Goal: Information Seeking & Learning: Understand process/instructions

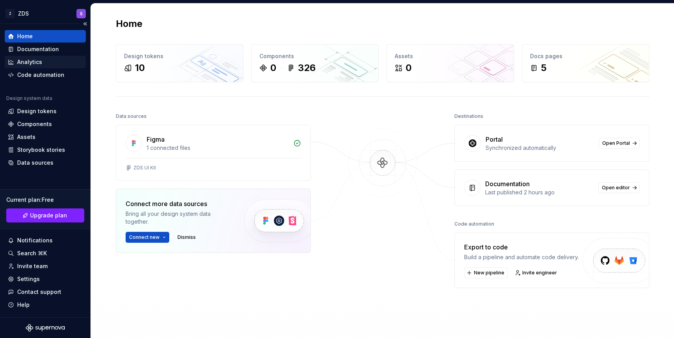
click at [41, 56] on div "Analytics" at bounding box center [45, 62] width 81 height 12
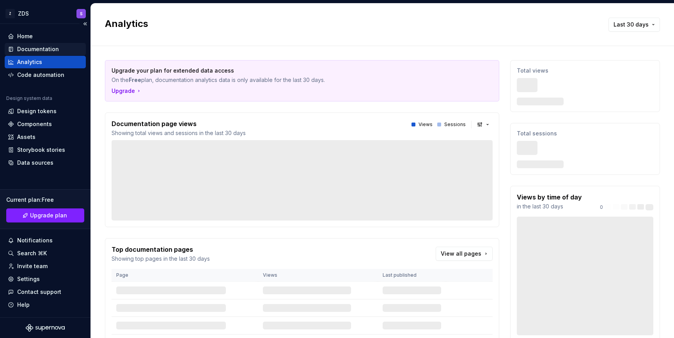
click at [51, 47] on div "Documentation" at bounding box center [38, 49] width 42 height 8
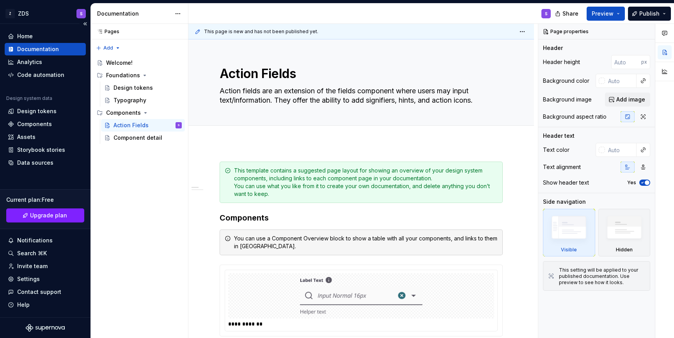
click at [41, 50] on div "Documentation" at bounding box center [38, 49] width 42 height 8
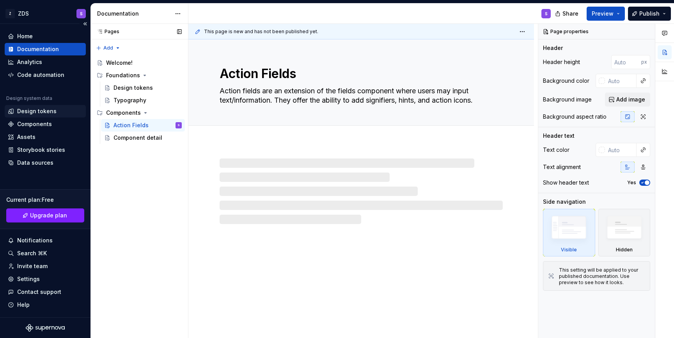
click at [40, 113] on div "Design tokens" at bounding box center [36, 111] width 39 height 8
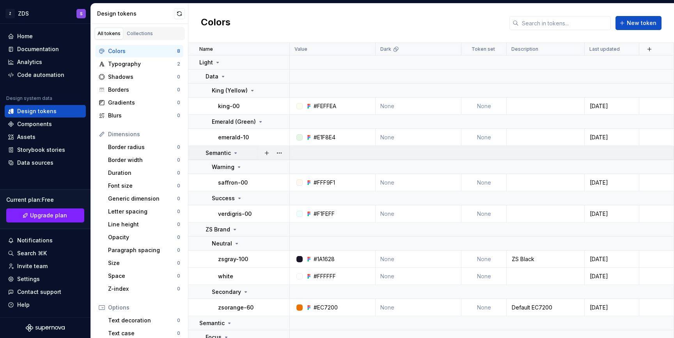
scroll to position [23, 0]
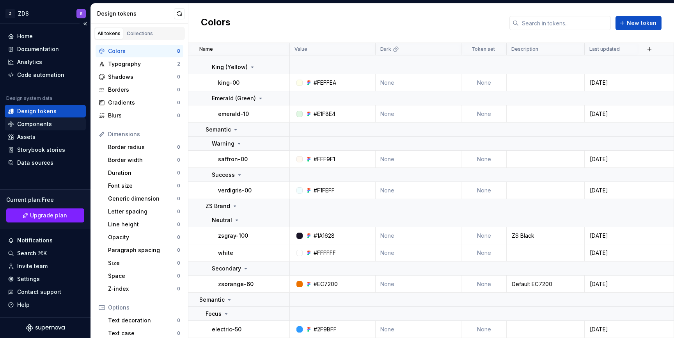
click at [61, 127] on div "Components" at bounding box center [45, 124] width 75 height 8
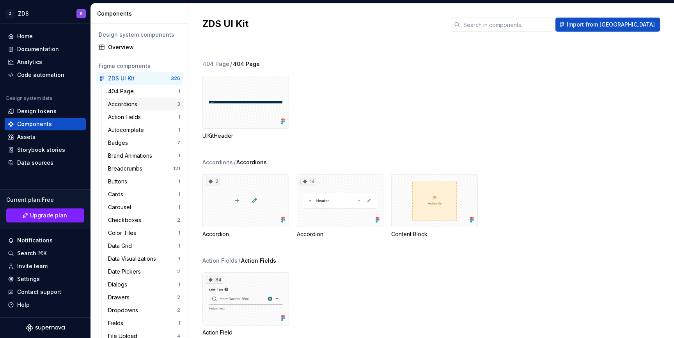
click at [131, 108] on div "Accordions 3" at bounding box center [144, 104] width 78 height 12
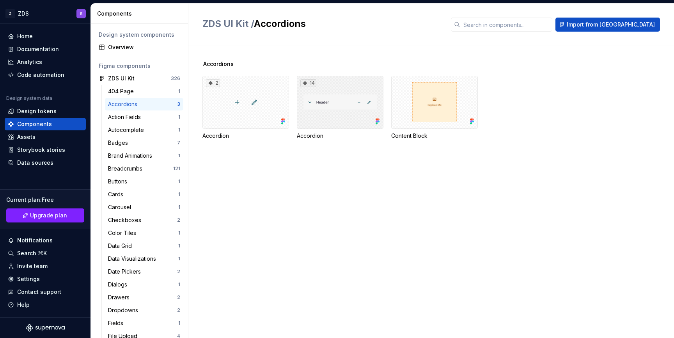
click at [316, 112] on div "14" at bounding box center [340, 102] width 87 height 53
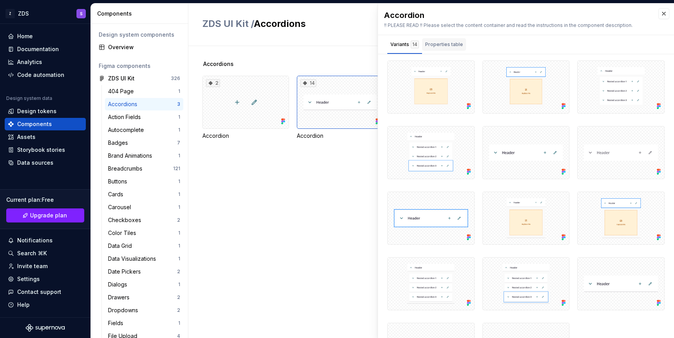
click at [441, 51] on div "Properties table" at bounding box center [444, 46] width 44 height 16
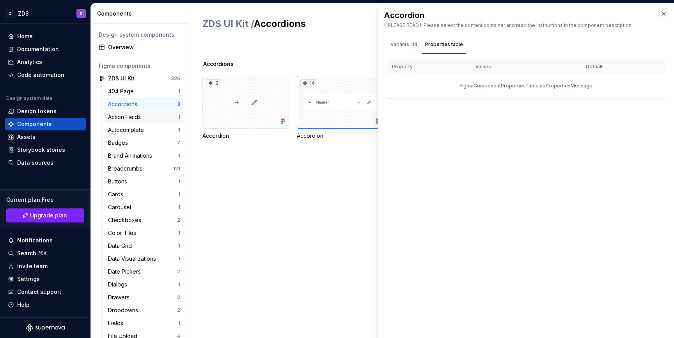
click at [128, 115] on div "Action Fields" at bounding box center [126, 117] width 36 height 8
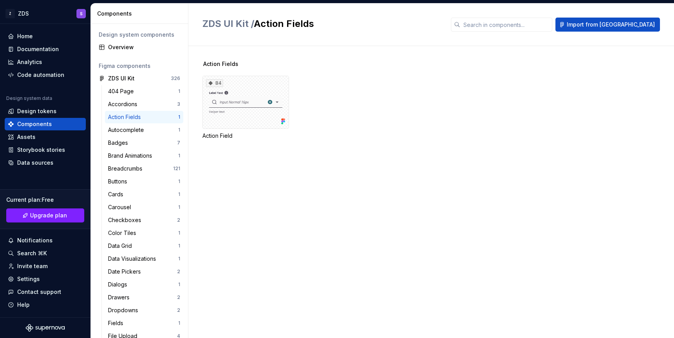
click at [128, 115] on div "Action Fields" at bounding box center [126, 117] width 36 height 8
click at [249, 98] on div "84" at bounding box center [245, 102] width 87 height 53
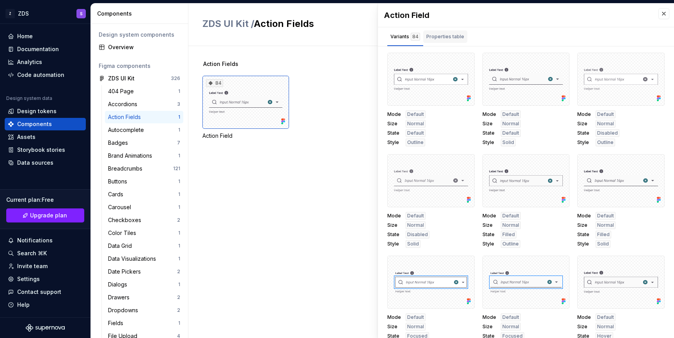
click at [443, 38] on div "Properties table" at bounding box center [445, 37] width 38 height 8
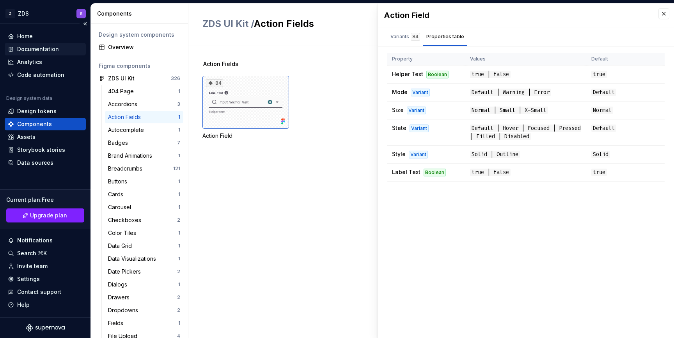
click at [58, 53] on div "Documentation" at bounding box center [45, 49] width 81 height 12
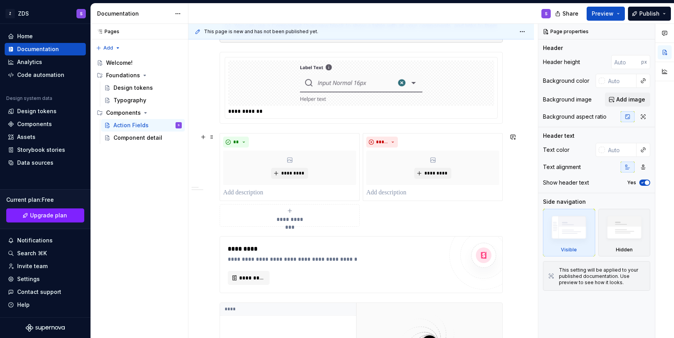
scroll to position [213, 0]
click at [202, 135] on button "button" at bounding box center [203, 136] width 11 height 11
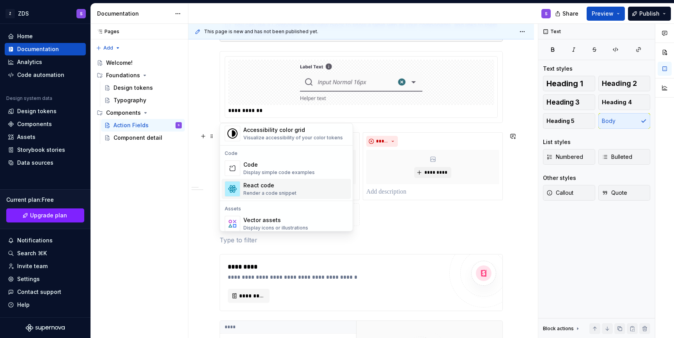
scroll to position [618, 0]
click at [266, 171] on div "Display simple code examples" at bounding box center [278, 174] width 71 height 6
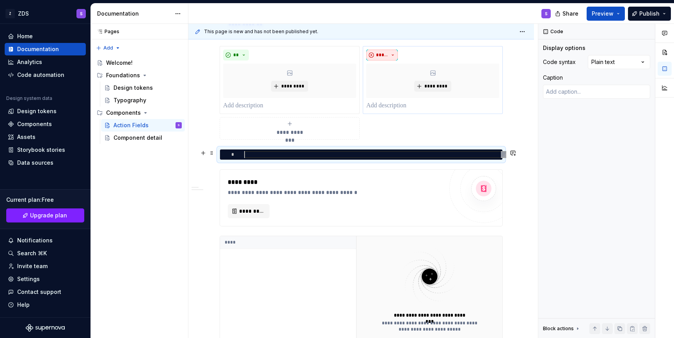
scroll to position [312, 0]
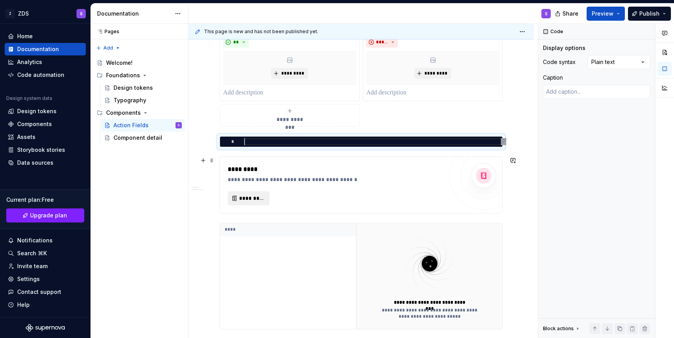
click at [257, 196] on span "*********" at bounding box center [251, 198] width 25 height 8
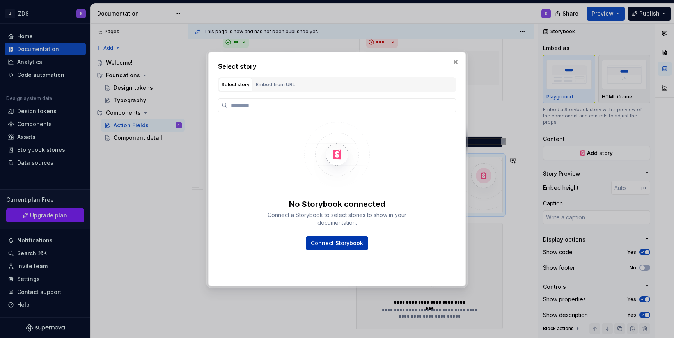
click at [335, 245] on span "Connect Storybook" at bounding box center [337, 243] width 52 height 8
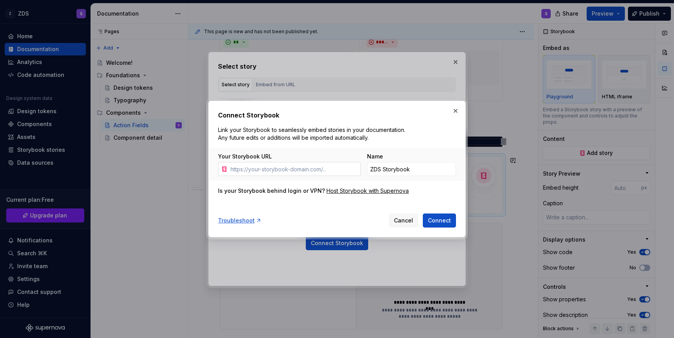
click at [221, 170] on icon at bounding box center [224, 169] width 6 height 6
click at [294, 174] on input "Your Storybook URL" at bounding box center [293, 169] width 133 height 14
type textarea "*"
paste input "[URL]"
type input "[URL]"
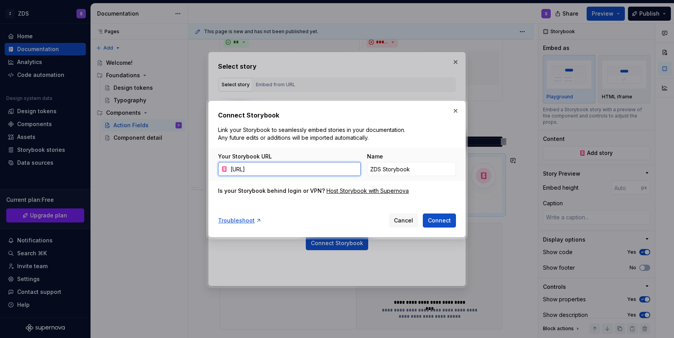
scroll to position [0, 117]
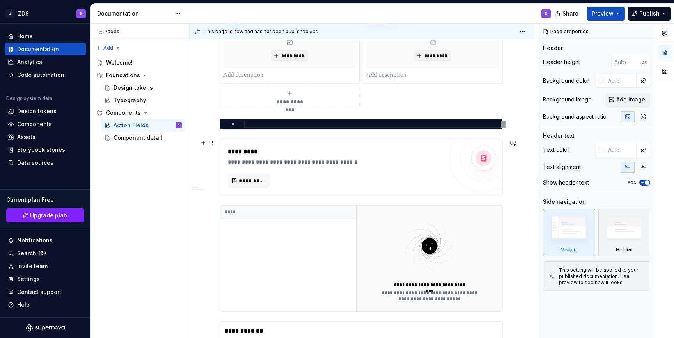
scroll to position [334, 0]
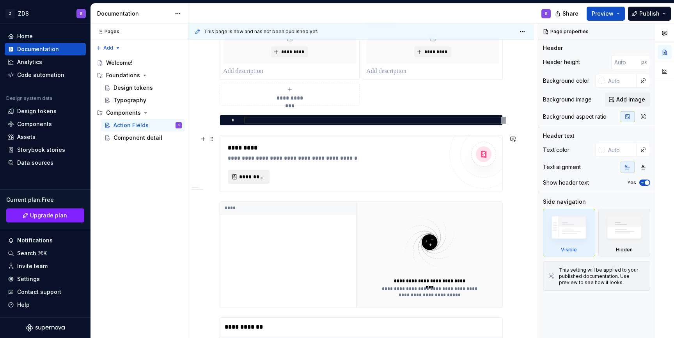
click at [255, 177] on span "*********" at bounding box center [251, 177] width 25 height 8
type textarea "*"
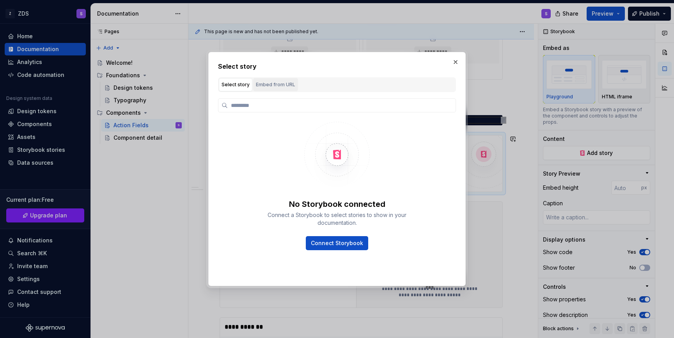
click at [268, 84] on div "Embed from URL" at bounding box center [275, 85] width 39 height 8
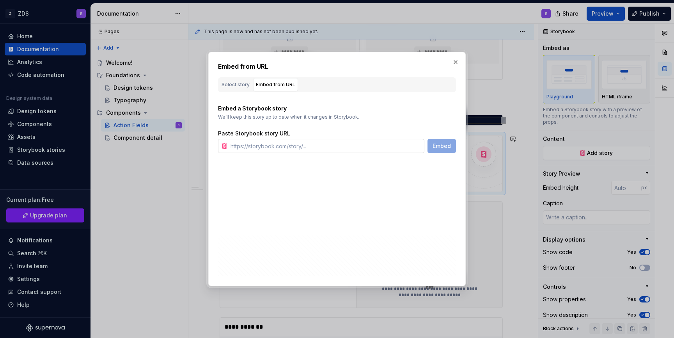
click at [250, 143] on input "text" at bounding box center [325, 146] width 197 height 14
paste input "[URL]"
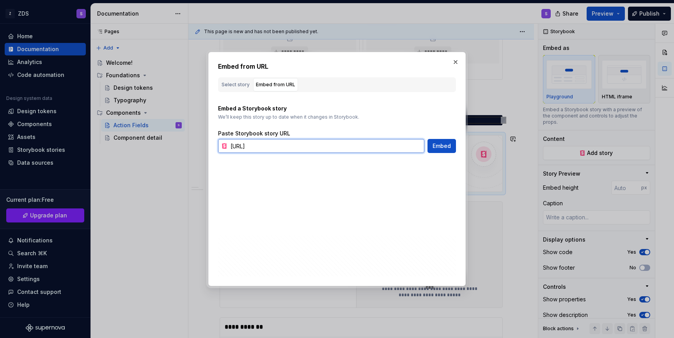
scroll to position [0, 53]
type input "[URL]"
click at [430, 149] on button "Embed" at bounding box center [441, 146] width 28 height 14
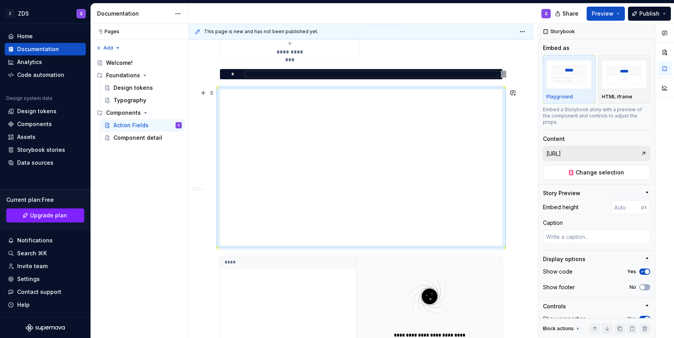
scroll to position [377, 0]
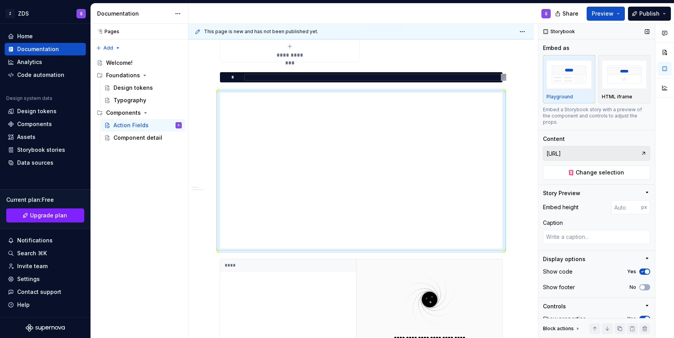
click at [636, 149] on input "[URL]" at bounding box center [591, 153] width 97 height 14
click at [594, 19] on button "Preview" at bounding box center [605, 14] width 38 height 14
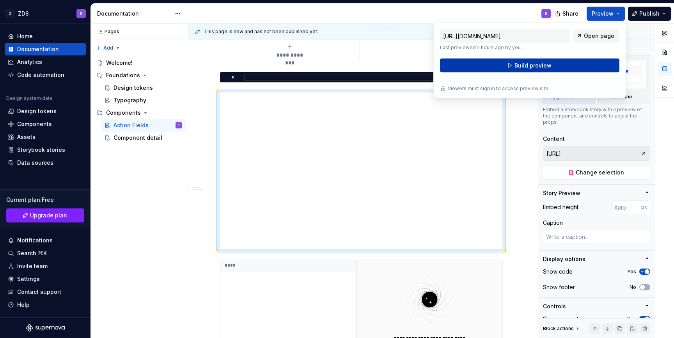
click at [572, 60] on button "Build preview" at bounding box center [529, 65] width 179 height 14
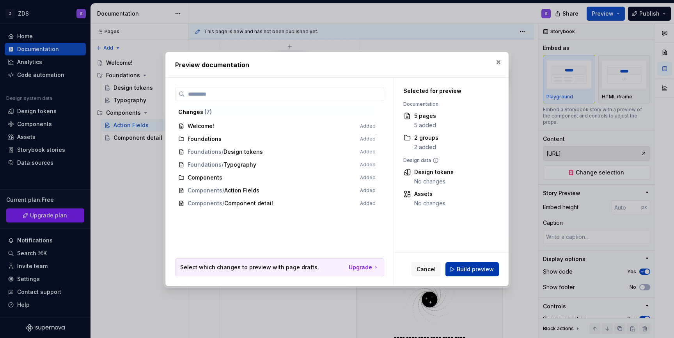
click at [466, 267] on span "Build preview" at bounding box center [475, 269] width 37 height 8
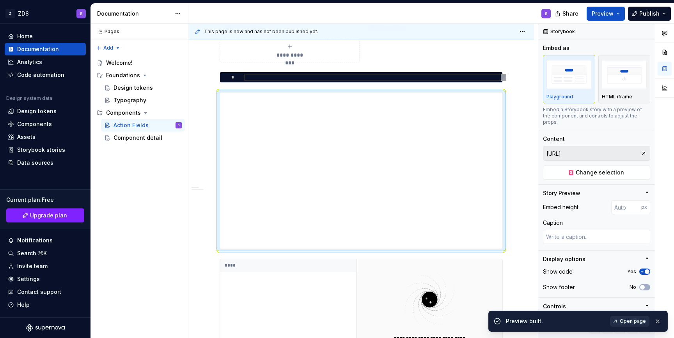
click at [620, 321] on link "Open page" at bounding box center [629, 320] width 39 height 11
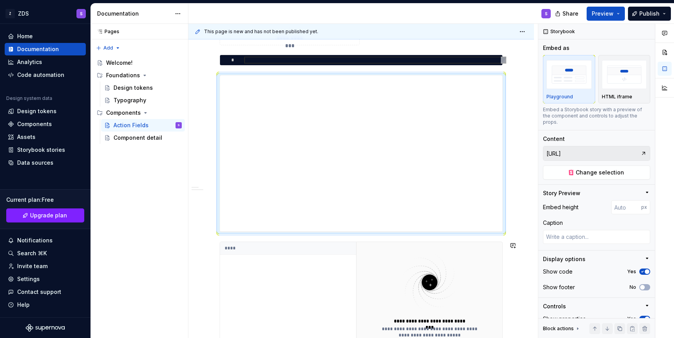
scroll to position [390, 0]
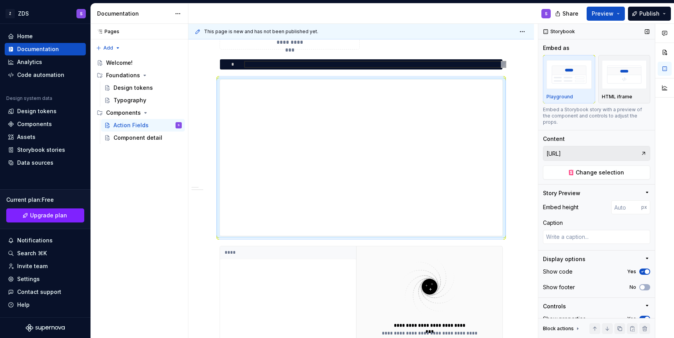
click at [583, 189] on div "Story Preview" at bounding box center [593, 193] width 101 height 8
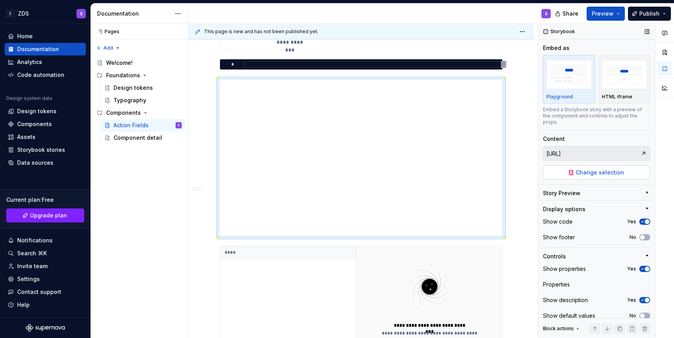
click at [607, 169] on span "Change selection" at bounding box center [600, 172] width 48 height 8
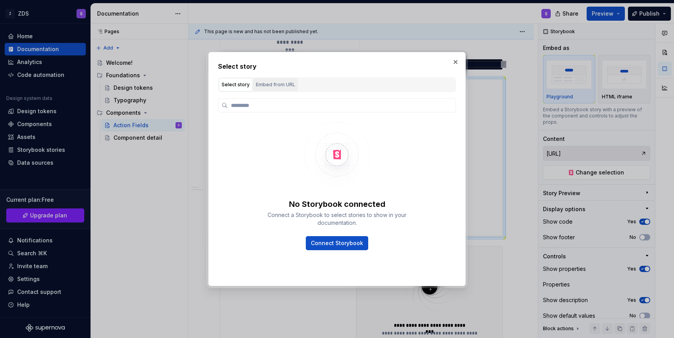
click at [291, 89] on button "Embed from URL" at bounding box center [275, 84] width 45 height 13
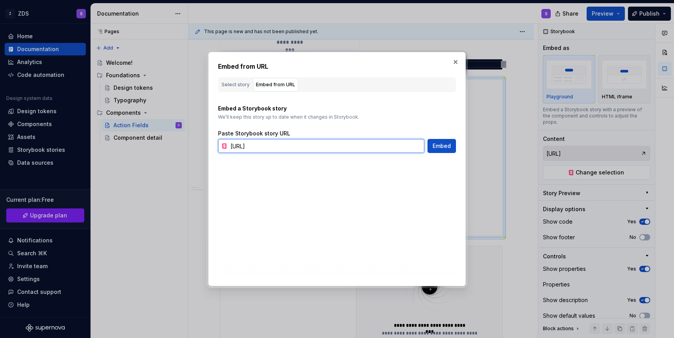
click at [382, 149] on input "[URL]" at bounding box center [325, 146] width 197 height 14
click at [455, 64] on button "button" at bounding box center [455, 62] width 11 height 11
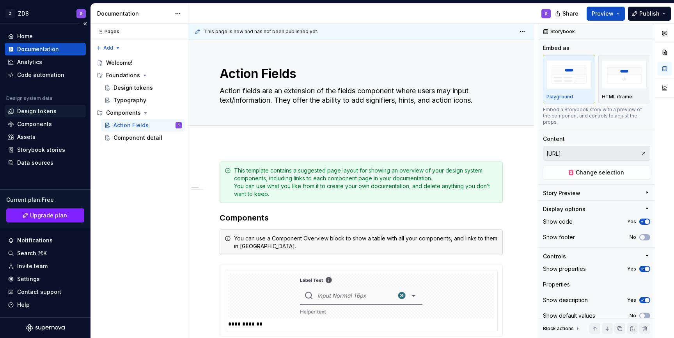
click at [71, 109] on div "Design tokens" at bounding box center [45, 111] width 75 height 8
type textarea "*"
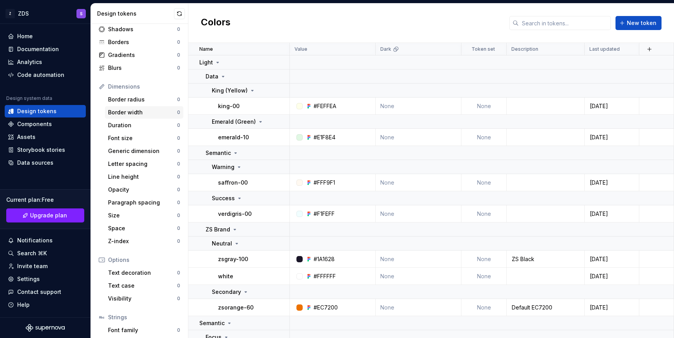
scroll to position [89, 0]
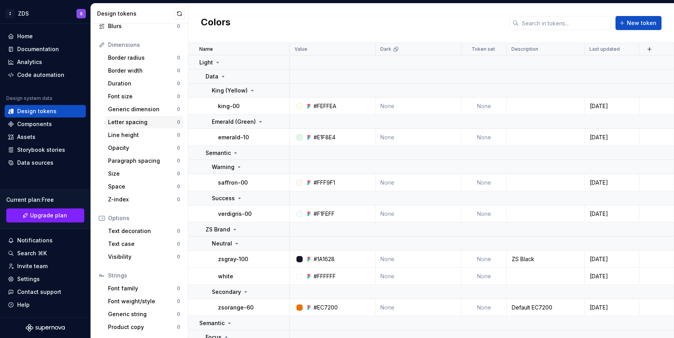
click at [121, 120] on div "Letter spacing" at bounding box center [142, 122] width 69 height 8
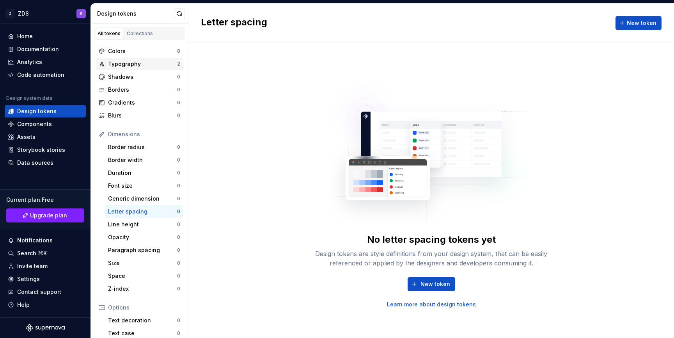
click at [122, 60] on div "Typography" at bounding box center [142, 64] width 69 height 8
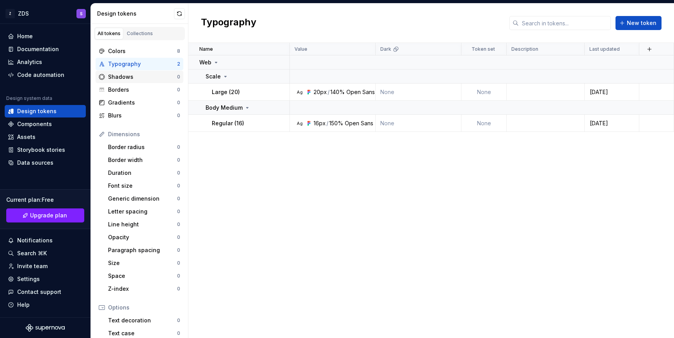
click at [127, 78] on div "Shadows" at bounding box center [142, 77] width 69 height 8
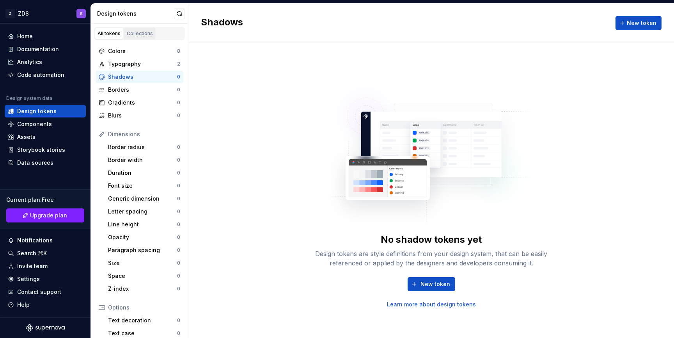
click at [138, 28] on link "Collections" at bounding box center [140, 34] width 32 height 12
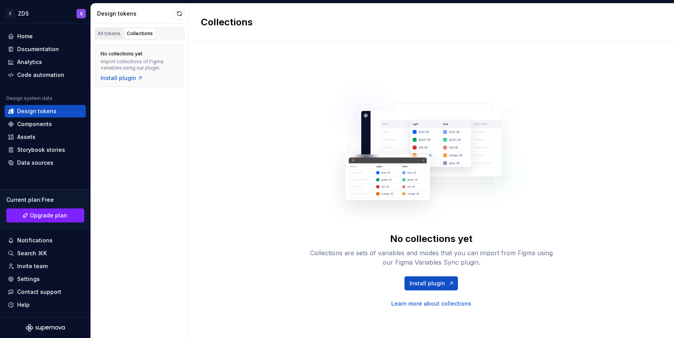
click at [111, 35] on div "All tokens" at bounding box center [108, 33] width 23 height 6
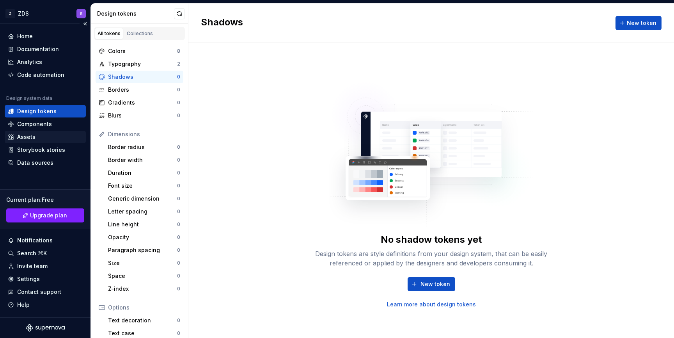
click at [55, 138] on div "Assets" at bounding box center [45, 137] width 75 height 8
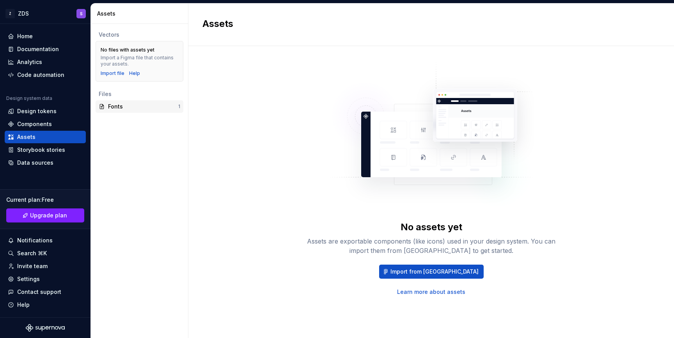
click at [125, 104] on div "Fonts" at bounding box center [143, 107] width 70 height 8
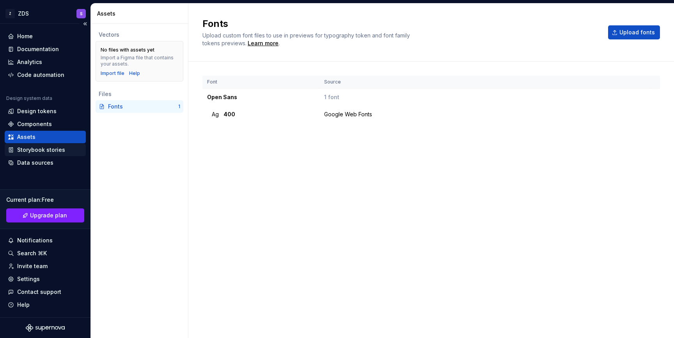
click at [58, 152] on div "Storybook stories" at bounding box center [41, 150] width 48 height 8
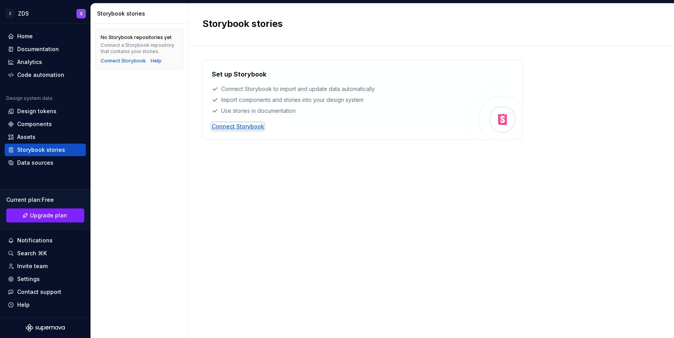
click at [228, 127] on div "Connect Storybook" at bounding box center [238, 126] width 52 height 8
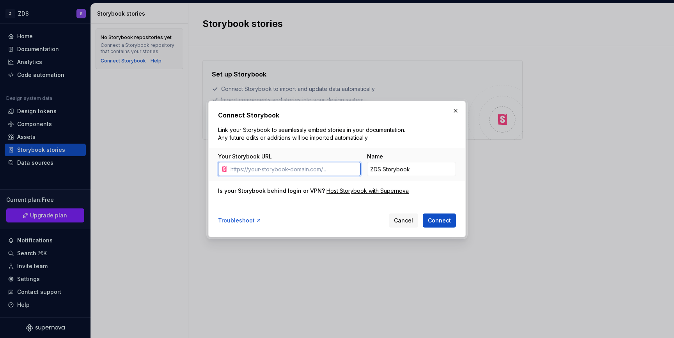
paste input "[URL]"
click at [451, 221] on button "Connect" at bounding box center [439, 220] width 33 height 14
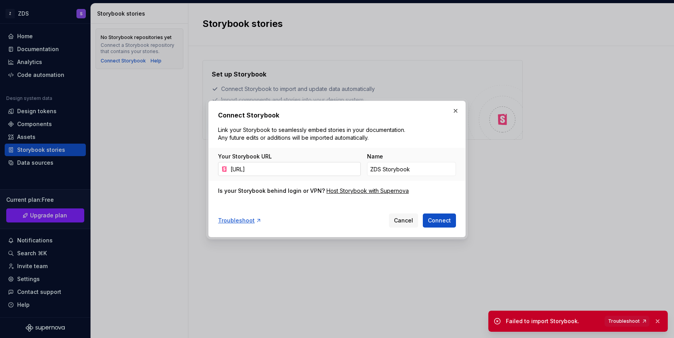
click at [312, 174] on input "[URL]" at bounding box center [293, 169] width 133 height 14
click at [326, 169] on input "[URL]" at bounding box center [293, 169] width 133 height 14
type input "[URL]"
click at [441, 222] on span "Connect" at bounding box center [439, 220] width 23 height 8
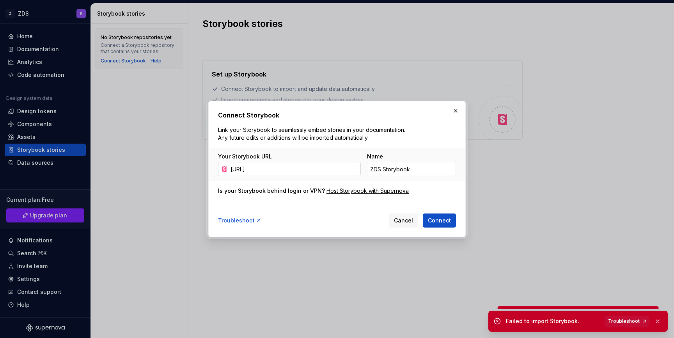
click at [328, 168] on input "[URL]" at bounding box center [293, 169] width 133 height 14
click at [445, 222] on span "Connect" at bounding box center [439, 220] width 23 height 8
click at [361, 191] on div "Host Storybook with Supernova" at bounding box center [367, 191] width 82 height 8
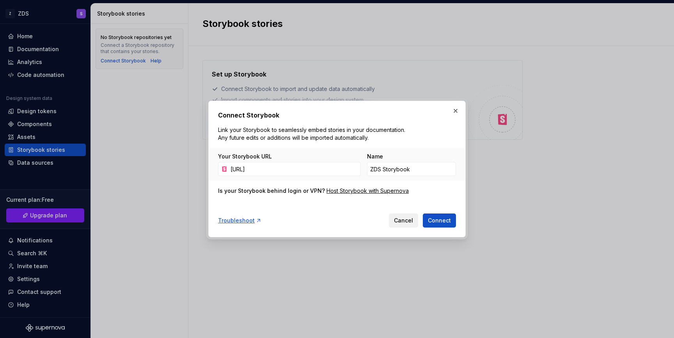
click at [404, 222] on span "Cancel" at bounding box center [403, 220] width 19 height 8
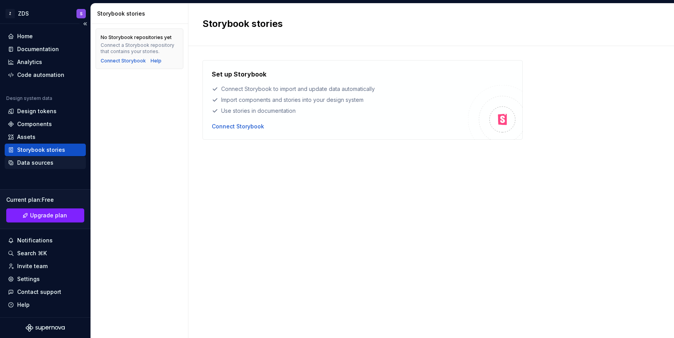
click at [51, 162] on div "Data sources" at bounding box center [35, 163] width 36 height 8
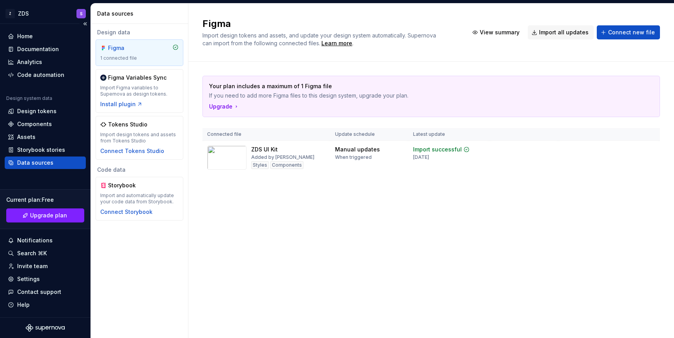
click at [51, 162] on div "Data sources" at bounding box center [35, 163] width 36 height 8
click at [116, 99] on div "Figma Variables Sync Import Figma variables to Supernova as design tokens. Inst…" at bounding box center [139, 91] width 78 height 34
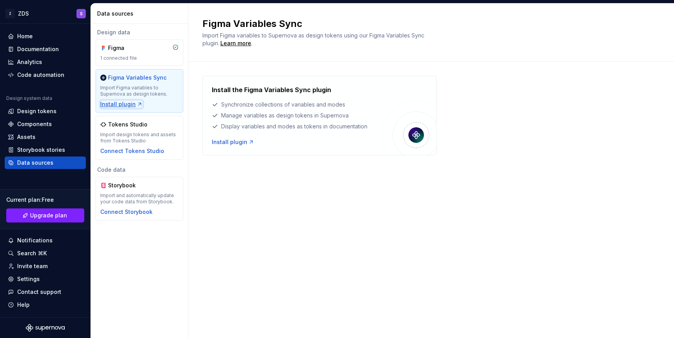
click at [116, 102] on div "Install plugin" at bounding box center [121, 104] width 43 height 8
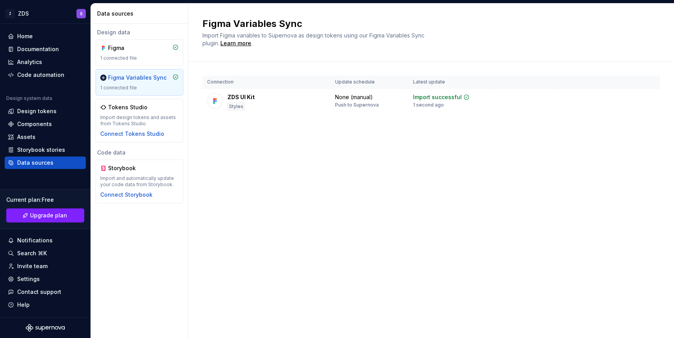
click at [156, 86] on div "1 connected file" at bounding box center [139, 88] width 78 height 6
click at [241, 108] on div "Styles" at bounding box center [236, 107] width 18 height 8
click at [361, 101] on div "None (manual)" at bounding box center [354, 97] width 38 height 8
click at [399, 99] on div "None (manual) Push to Supernova" at bounding box center [369, 100] width 69 height 15
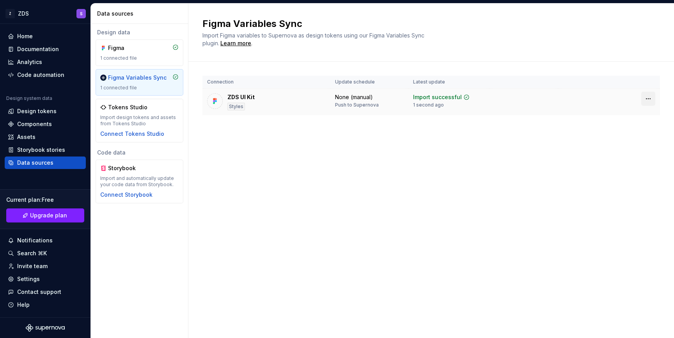
click at [655, 98] on html "Z ZDS S Home Documentation Analytics Code automation Design system data Design …" at bounding box center [337, 169] width 674 height 338
click at [504, 120] on html "Z ZDS S Home Documentation Analytics Code automation Design system data Design …" at bounding box center [337, 169] width 674 height 338
click at [456, 98] on div "Import successful" at bounding box center [437, 97] width 49 height 8
click at [140, 113] on div "Tokens Studio Import design tokens and assets from Tokens Studio Connect Tokens…" at bounding box center [139, 120] width 78 height 34
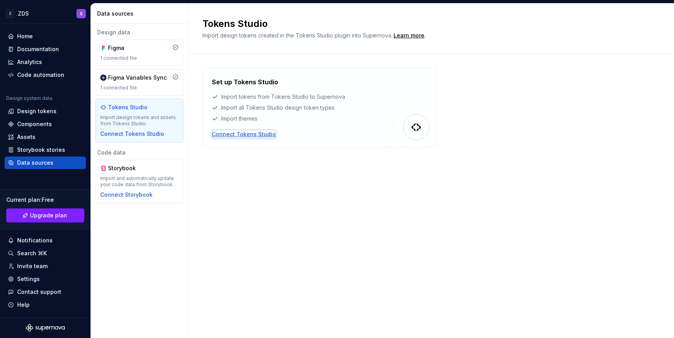
click at [236, 134] on div "Connect Tokens Studio" at bounding box center [244, 134] width 64 height 8
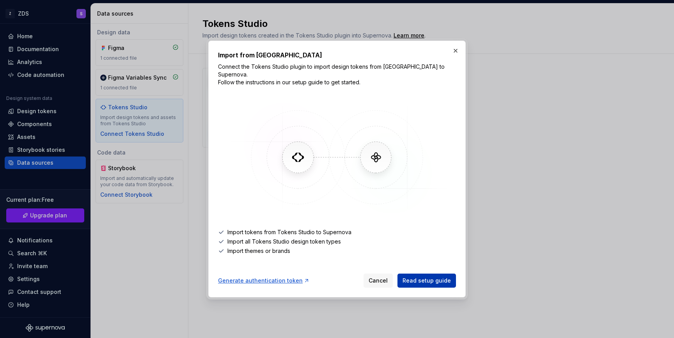
click at [422, 276] on span "Read setup guide" at bounding box center [426, 280] width 48 height 8
click at [378, 276] on span "Cancel" at bounding box center [377, 280] width 19 height 8
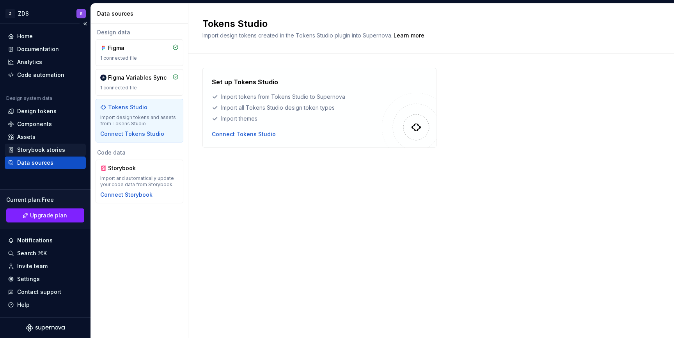
click at [47, 147] on div "Storybook stories" at bounding box center [41, 150] width 48 height 8
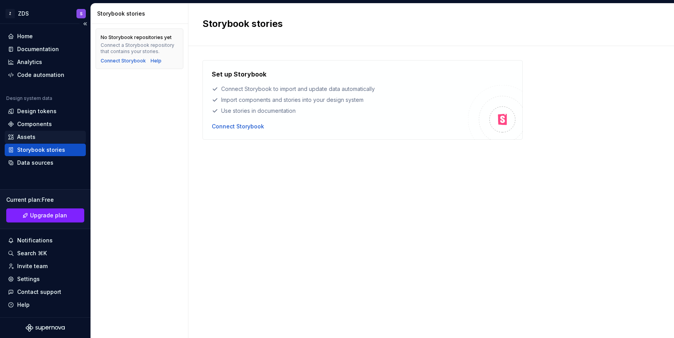
click at [55, 140] on div "Assets" at bounding box center [45, 137] width 75 height 8
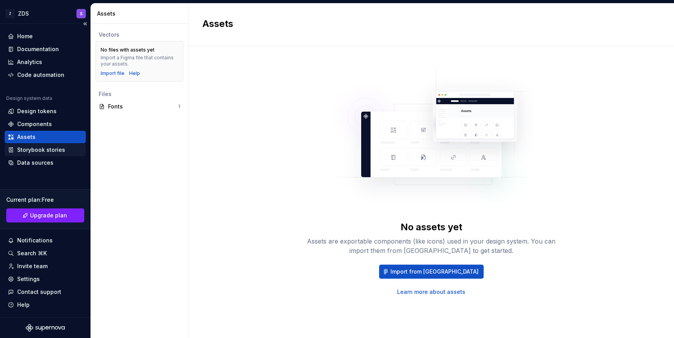
click at [49, 153] on div "Storybook stories" at bounding box center [41, 150] width 48 height 8
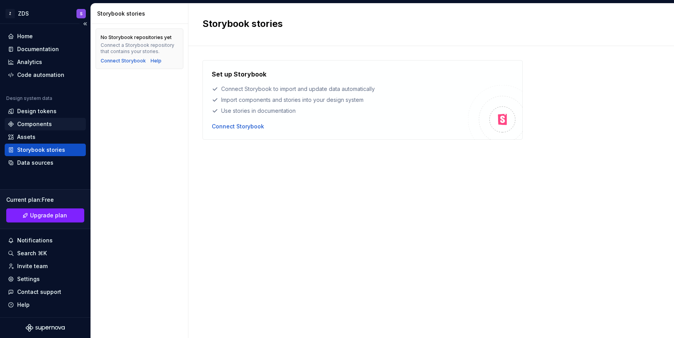
click at [35, 130] on div "Components" at bounding box center [45, 124] width 81 height 12
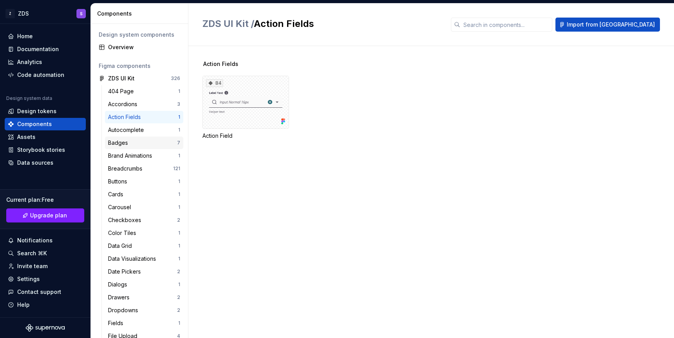
click at [139, 138] on div "Badges 7" at bounding box center [144, 142] width 78 height 12
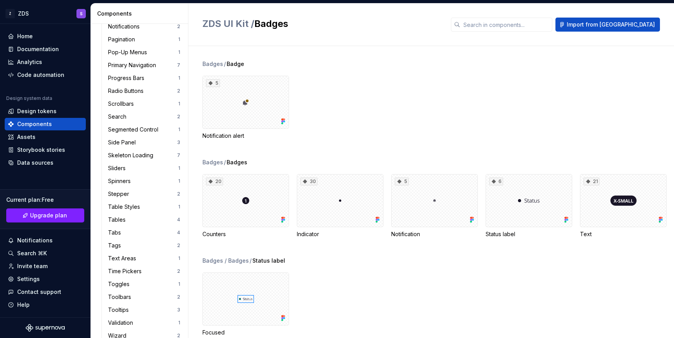
scroll to position [393, 0]
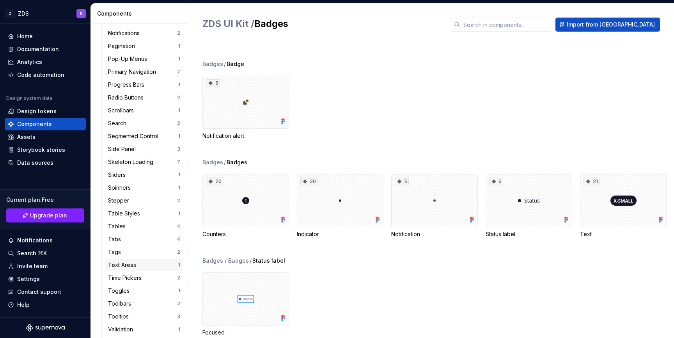
click at [129, 262] on div "Text Areas" at bounding box center [123, 265] width 31 height 8
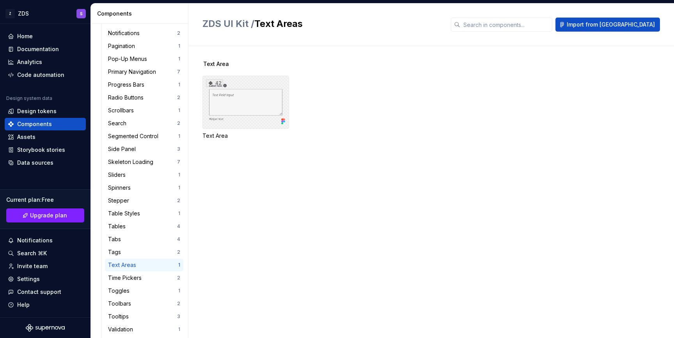
click at [246, 99] on div "42" at bounding box center [245, 102] width 87 height 53
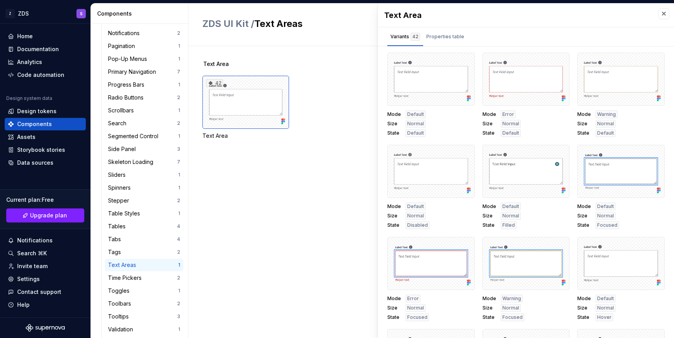
click at [505, 113] on span "Error" at bounding box center [508, 114] width 12 height 6
click at [512, 88] on div at bounding box center [525, 79] width 87 height 53
click at [558, 62] on button "button" at bounding box center [560, 61] width 11 height 11
click at [544, 26] on div "Text Area" at bounding box center [526, 15] width 296 height 23
click at [447, 39] on div "Properties table" at bounding box center [445, 37] width 38 height 8
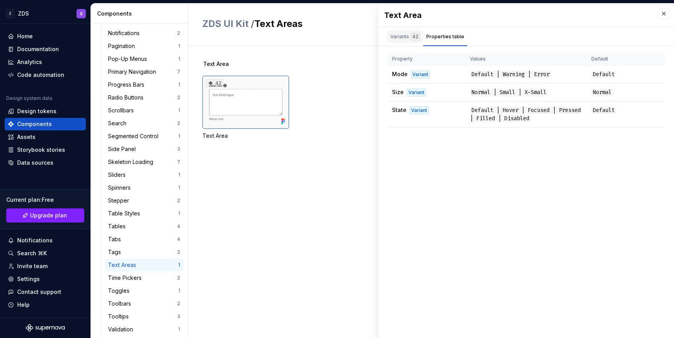
click at [393, 37] on div "Variants 42" at bounding box center [405, 37] width 30 height 8
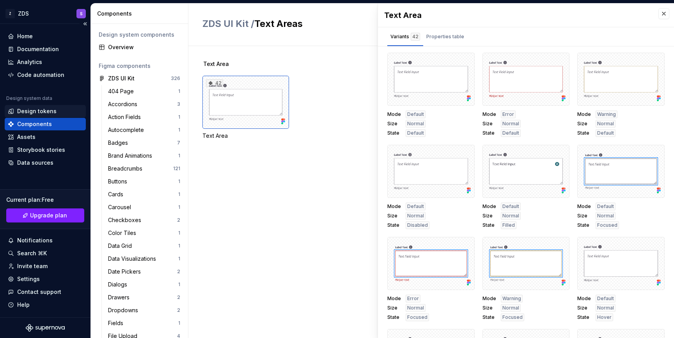
click at [39, 112] on div "Design tokens" at bounding box center [36, 111] width 39 height 8
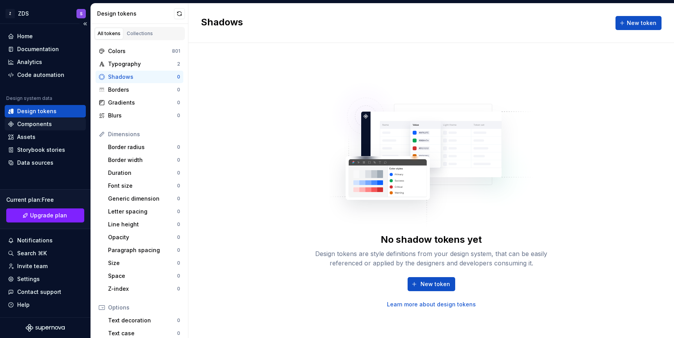
click at [45, 126] on div "Components" at bounding box center [34, 124] width 35 height 8
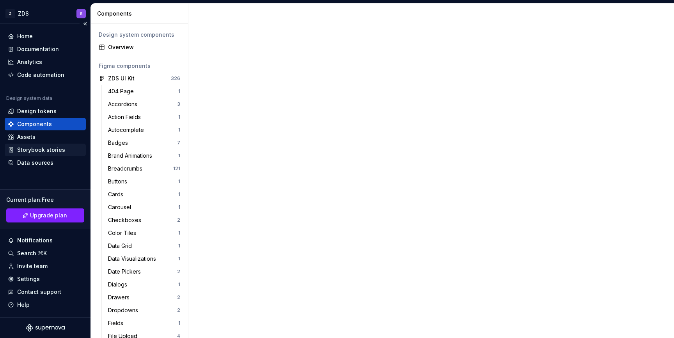
click at [47, 151] on div "Storybook stories" at bounding box center [41, 150] width 48 height 8
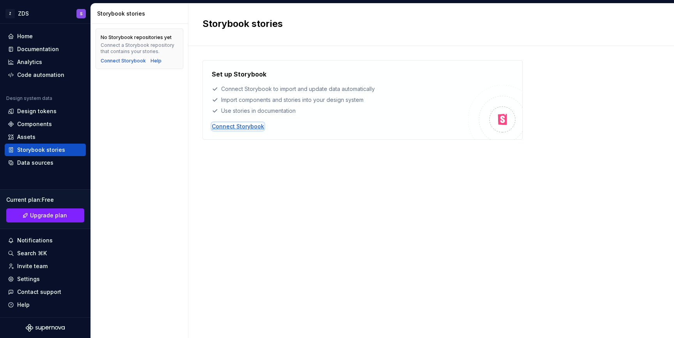
click at [239, 128] on div "Connect Storybook" at bounding box center [238, 126] width 52 height 8
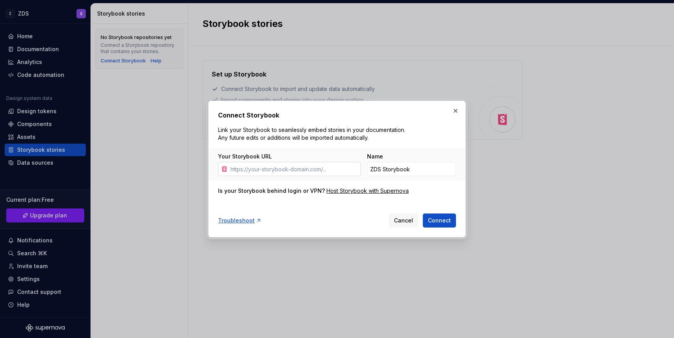
click at [290, 172] on input "Your Storybook URL" at bounding box center [293, 169] width 133 height 14
type input "[URL]"
click at [243, 222] on div "Troubleshoot" at bounding box center [240, 220] width 44 height 8
click at [409, 222] on span "Cancel" at bounding box center [403, 220] width 19 height 8
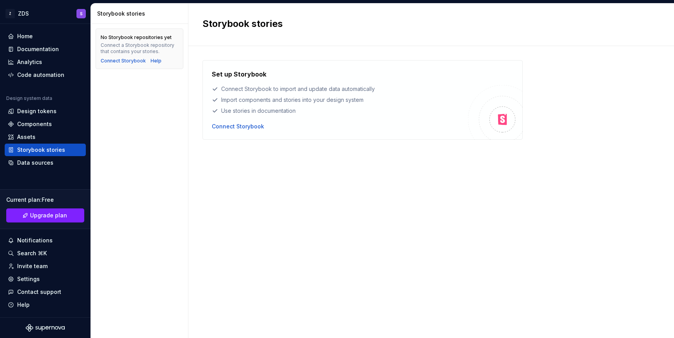
click at [409, 222] on div "Set up Storybook Connect Storybook to import and update data automatically Impo…" at bounding box center [430, 184] width 457 height 248
click at [44, 153] on div "Storybook stories" at bounding box center [41, 150] width 48 height 8
click at [49, 48] on div "Documentation" at bounding box center [38, 49] width 42 height 8
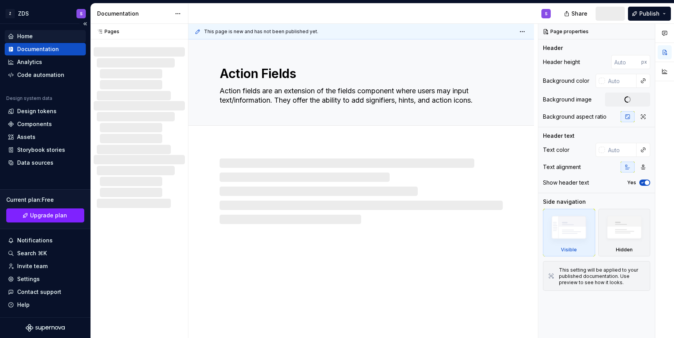
click at [44, 35] on div "Home" at bounding box center [45, 36] width 75 height 8
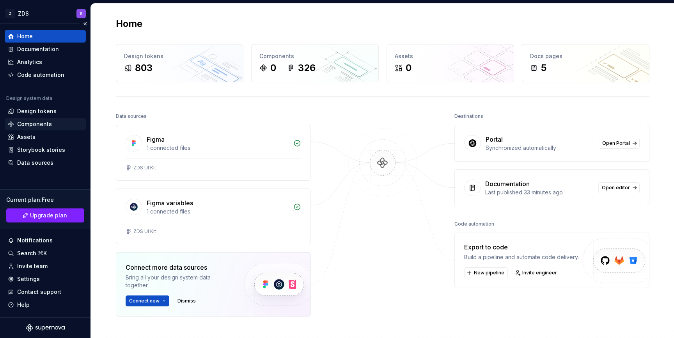
click at [53, 124] on div "Components" at bounding box center [45, 124] width 75 height 8
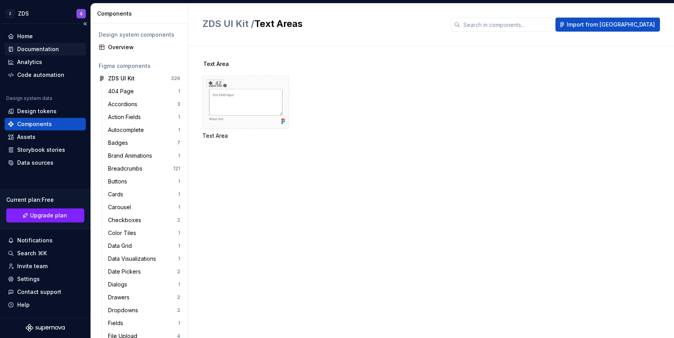
click at [53, 50] on div "Documentation" at bounding box center [38, 49] width 42 height 8
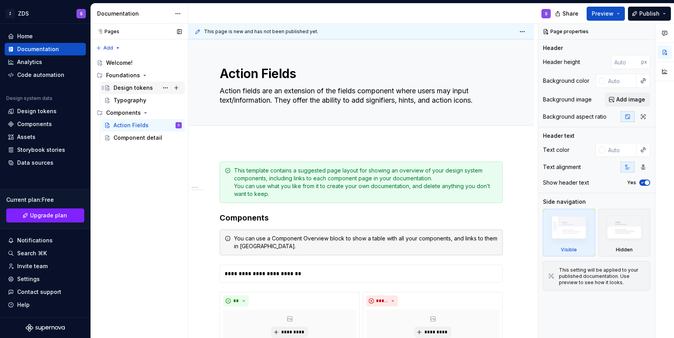
click at [142, 92] on div "Design tokens" at bounding box center [147, 87] width 68 height 11
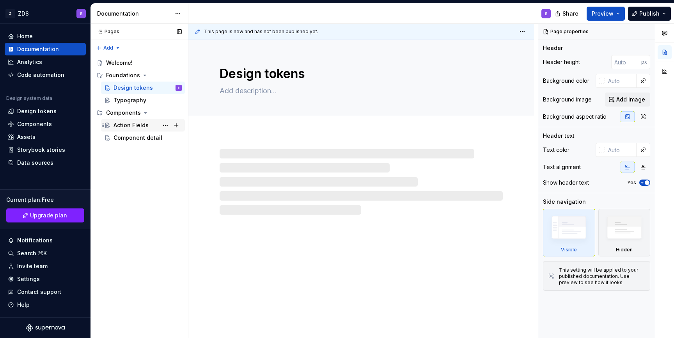
click at [128, 126] on div "Action Fields" at bounding box center [130, 125] width 35 height 8
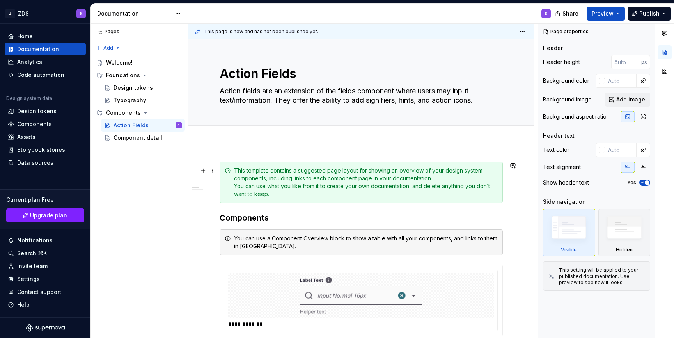
click at [335, 175] on div "This template contains a suggested page layout for showing an overview of your …" at bounding box center [366, 182] width 264 height 31
type textarea "*"
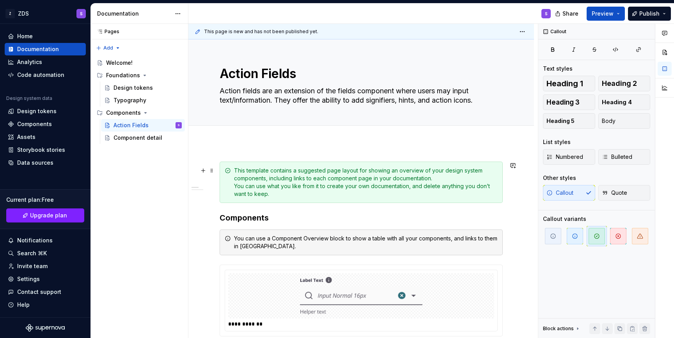
click at [489, 174] on div "This template contains a suggested page layout for showing an overview of your …" at bounding box center [366, 182] width 264 height 31
click at [501, 174] on div "This template contains a suggested page layout for showing an overview of your …" at bounding box center [361, 181] width 283 height 41
click at [175, 197] on div "Pages Pages Add Accessibility guide for tree Page tree. Navigate the tree with …" at bounding box center [138, 181] width 97 height 314
click at [211, 190] on button "Examples" at bounding box center [227, 192] width 74 height 8
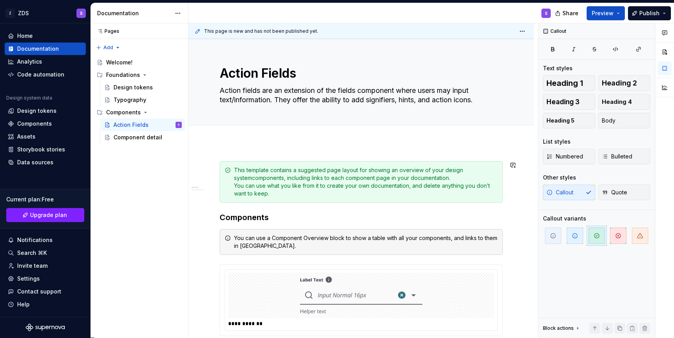
click at [261, 173] on div "template contains a suggested page layout for showing an overview of your desig…" at bounding box center [366, 181] width 264 height 31
click at [212, 171] on span at bounding box center [212, 170] width 6 height 11
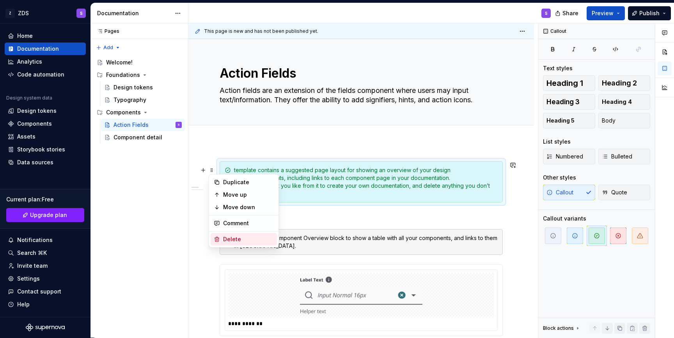
click at [233, 237] on div "Delete" at bounding box center [248, 239] width 51 height 8
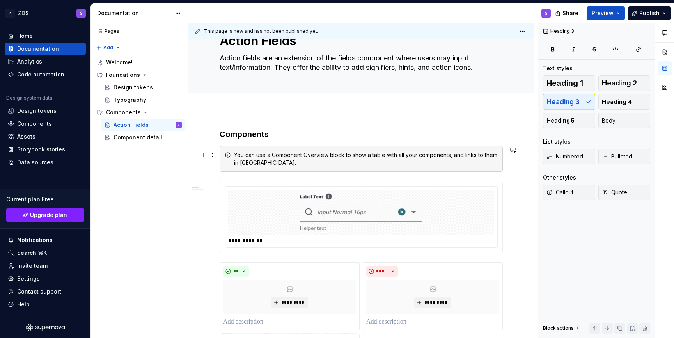
scroll to position [55, 0]
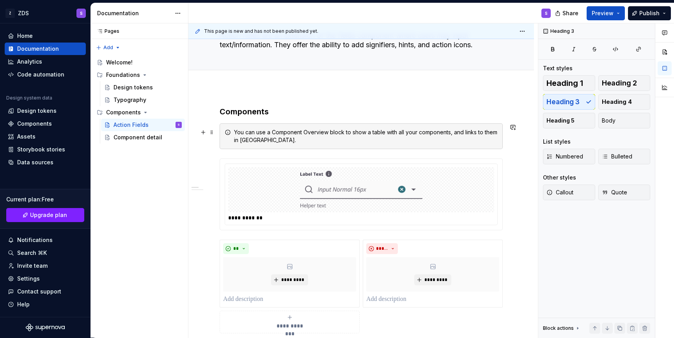
click at [297, 128] on div "You can use a Component Overview block to show a table with all your components…" at bounding box center [361, 136] width 283 height 26
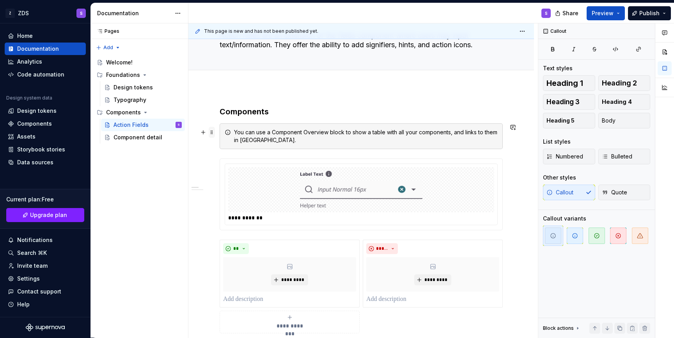
click at [210, 132] on span at bounding box center [212, 132] width 6 height 11
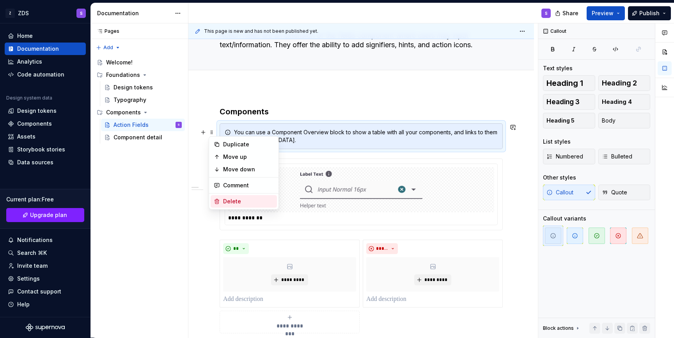
click at [239, 198] on div "Delete" at bounding box center [248, 201] width 51 height 8
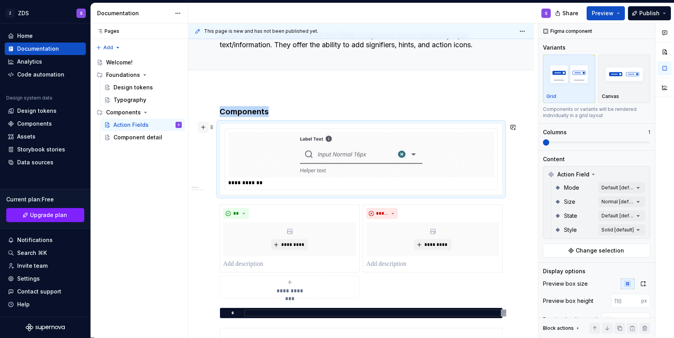
click at [205, 128] on button "button" at bounding box center [203, 127] width 11 height 11
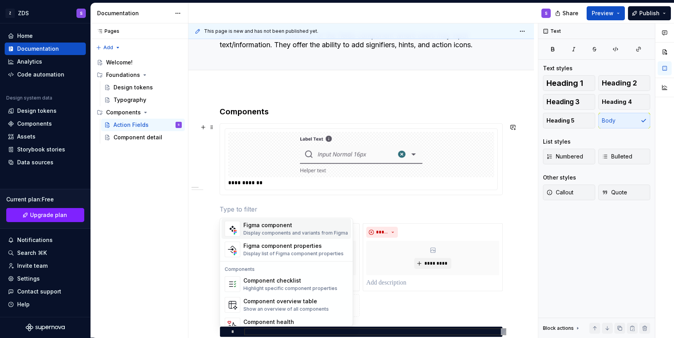
scroll to position [776, 0]
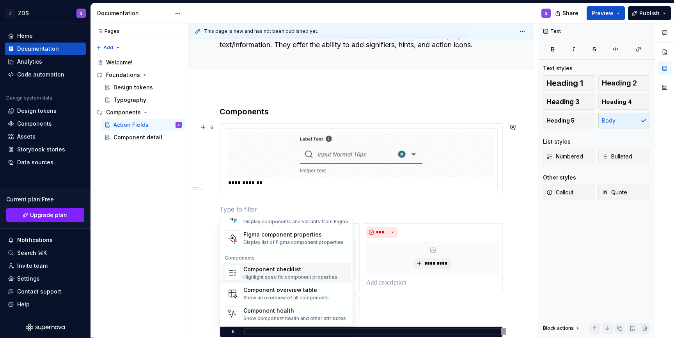
click at [256, 279] on div "Highlight specific component properties" at bounding box center [290, 277] width 94 height 6
type textarea "*"
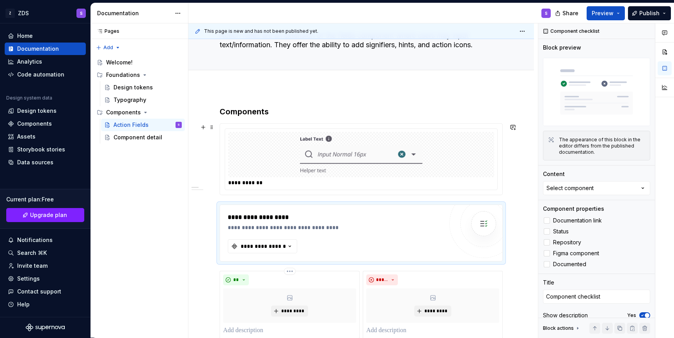
scroll to position [94, 0]
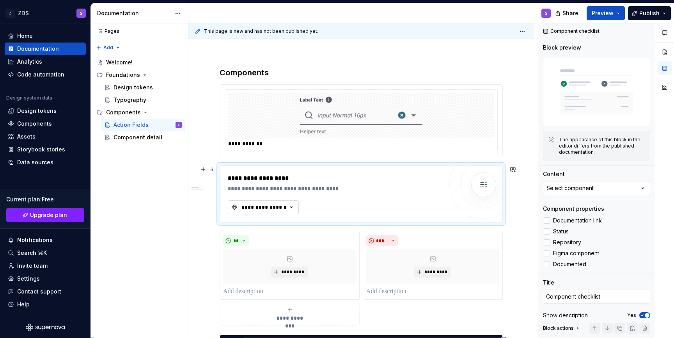
click at [271, 207] on div "**********" at bounding box center [264, 207] width 47 height 8
type input "acti"
click at [292, 207] on icon "button" at bounding box center [291, 207] width 8 height 8
click at [322, 207] on div "**********" at bounding box center [335, 194] width 215 height 41
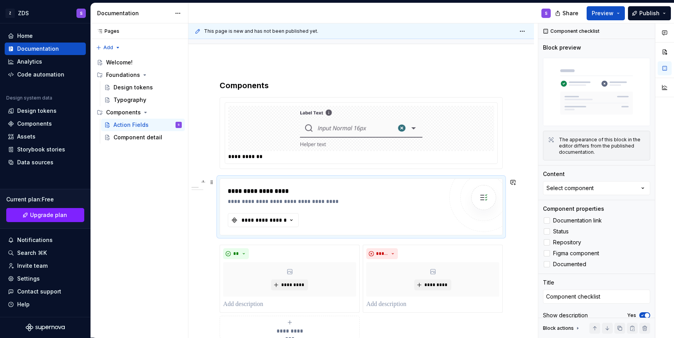
scroll to position [80, 0]
click at [322, 207] on div "**********" at bounding box center [335, 207] width 215 height 41
click at [286, 221] on div "**********" at bounding box center [264, 221] width 47 height 8
type input "action"
click at [276, 162] on div "**********" at bounding box center [361, 133] width 272 height 61
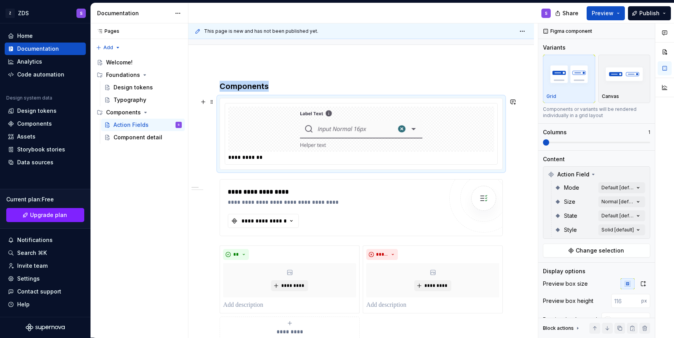
click at [276, 162] on div "**********" at bounding box center [361, 133] width 272 height 61
click at [202, 103] on button "button" at bounding box center [203, 101] width 11 height 11
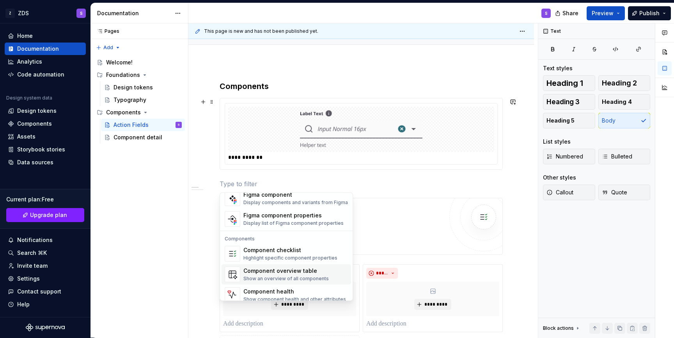
scroll to position [776, 0]
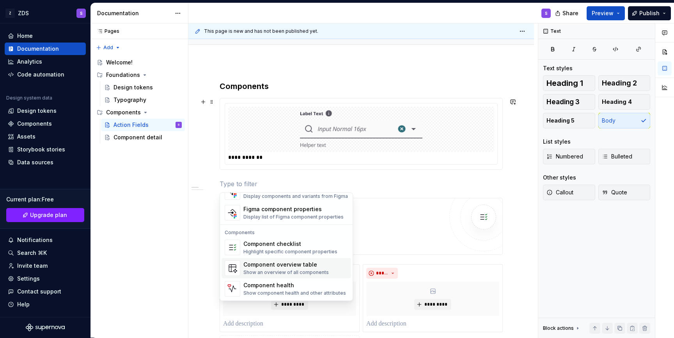
click at [253, 271] on div "Show an overview of all components" at bounding box center [285, 272] width 85 height 6
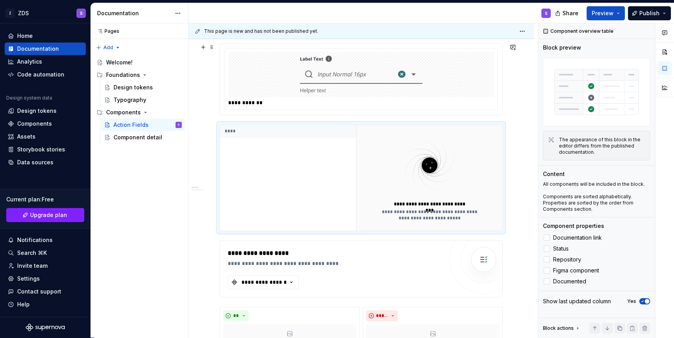
scroll to position [135, 0]
click at [362, 144] on div "**********" at bounding box center [429, 177] width 146 height 106
click at [394, 151] on img at bounding box center [429, 165] width 101 height 62
click at [423, 160] on img at bounding box center [429, 165] width 101 height 62
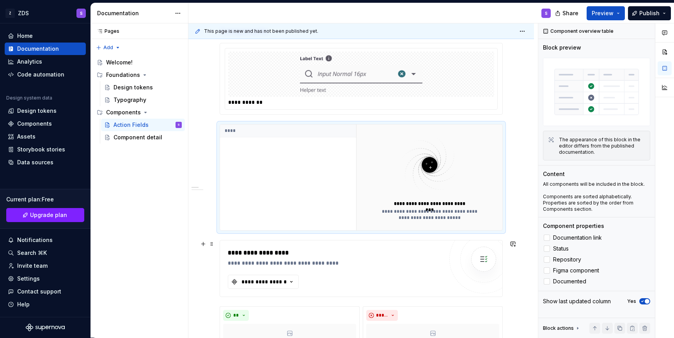
click at [323, 283] on div "**********" at bounding box center [335, 268] width 215 height 41
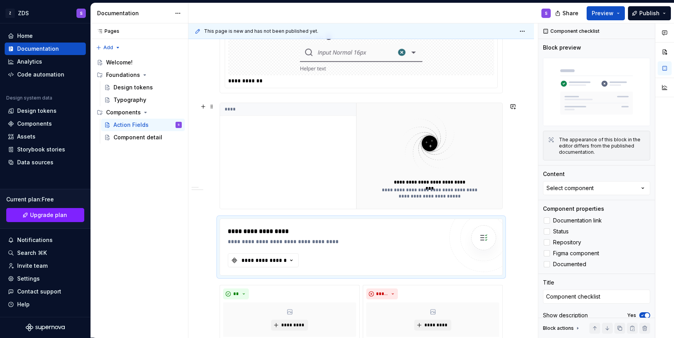
scroll to position [160, 0]
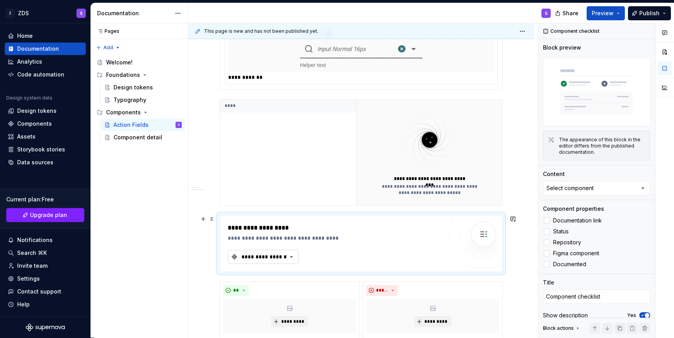
click at [283, 257] on div "**********" at bounding box center [264, 257] width 47 height 8
click at [583, 190] on div "Select component" at bounding box center [569, 188] width 47 height 8
click at [583, 181] on button "Select component" at bounding box center [596, 188] width 107 height 14
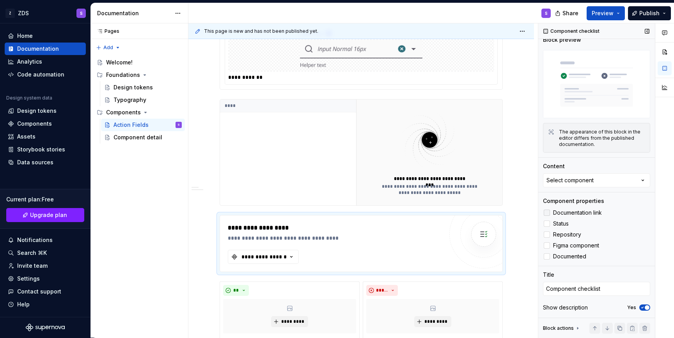
scroll to position [0, 0]
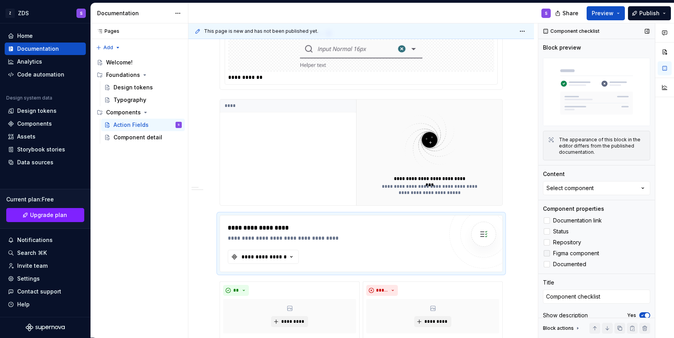
click at [546, 253] on div at bounding box center [547, 253] width 6 height 6
click at [577, 184] on div "Select component" at bounding box center [569, 188] width 47 height 8
click at [547, 253] on icon at bounding box center [547, 253] width 0 height 0
click at [567, 96] on img at bounding box center [596, 92] width 107 height 68
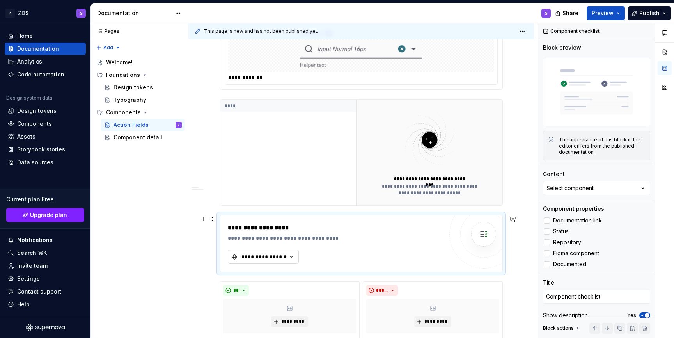
click at [278, 256] on div "**********" at bounding box center [264, 257] width 47 height 8
type textarea "*"
